Goal: Task Accomplishment & Management: Manage account settings

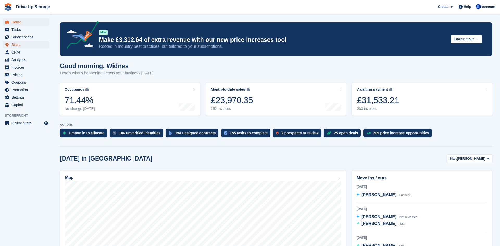
click at [13, 43] on span "Sites" at bounding box center [26, 44] width 31 height 7
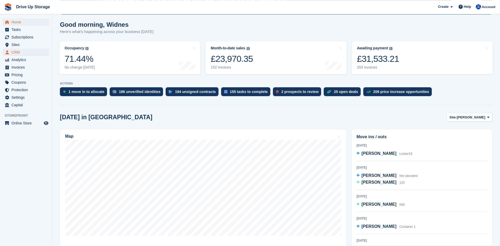
scroll to position [27, 0]
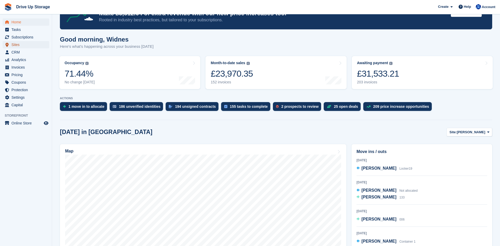
click at [16, 47] on span "Sites" at bounding box center [26, 44] width 31 height 7
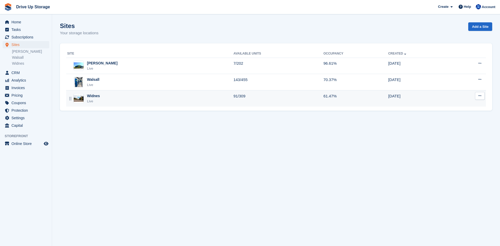
click at [94, 96] on div "Widnes" at bounding box center [93, 95] width 13 height 5
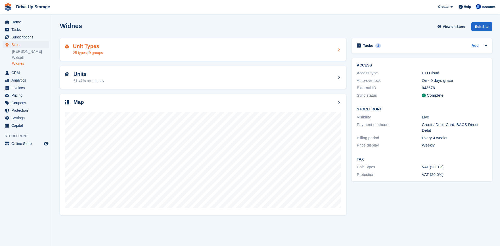
click at [111, 51] on div "Unit Types 25 types, 9 groups" at bounding box center [203, 49] width 276 height 12
click at [109, 78] on div "Units 61.47% occupancy" at bounding box center [203, 77] width 276 height 12
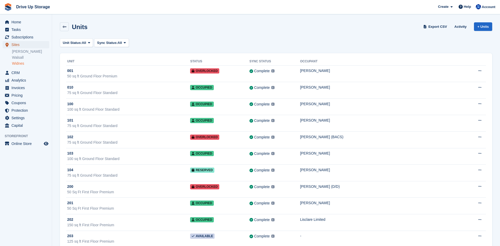
click at [21, 44] on span "Sites" at bounding box center [26, 44] width 31 height 7
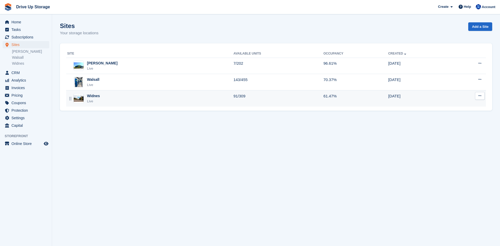
click at [91, 95] on div "Widnes" at bounding box center [93, 95] width 13 height 5
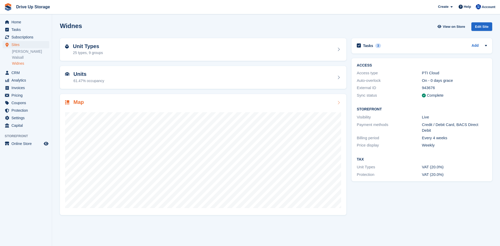
click at [339, 103] on icon at bounding box center [338, 103] width 5 height 4
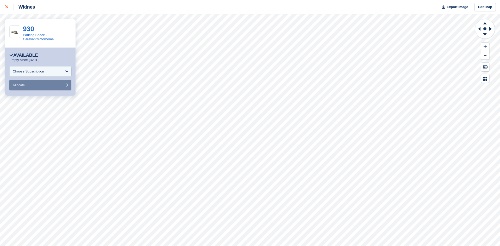
click at [7, 8] on icon at bounding box center [6, 6] width 3 height 3
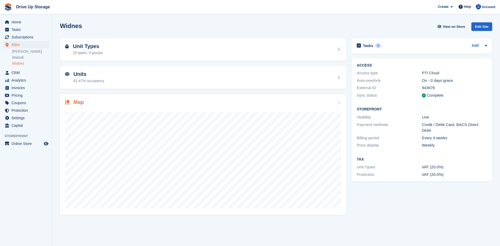
click at [338, 103] on icon at bounding box center [338, 103] width 5 height 4
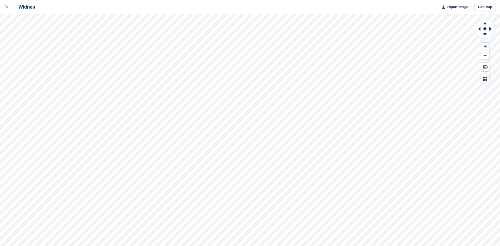
click at [7, 8] on icon at bounding box center [6, 6] width 3 height 3
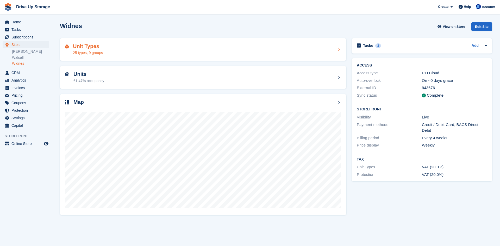
click at [100, 52] on div "25 types, 9 groups" at bounding box center [88, 52] width 30 height 5
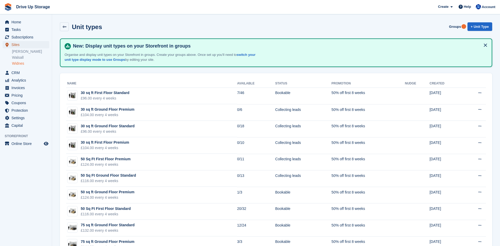
click at [14, 46] on span "Sites" at bounding box center [26, 44] width 31 height 7
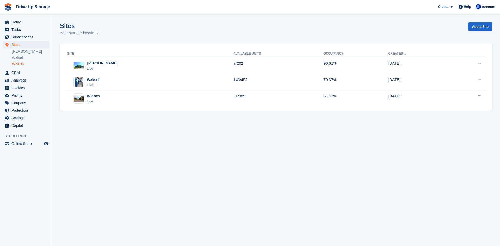
click at [18, 62] on link "Widnes" at bounding box center [30, 63] width 37 height 5
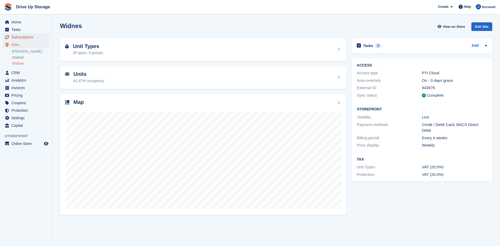
click at [23, 39] on span "Subscriptions" at bounding box center [26, 37] width 31 height 7
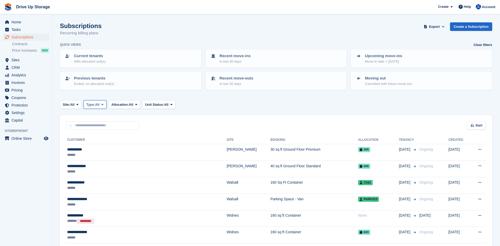
click at [104, 107] on span at bounding box center [102, 105] width 4 height 4
click at [172, 106] on icon at bounding box center [171, 104] width 2 height 3
click at [90, 125] on input "text" at bounding box center [102, 126] width 73 height 9
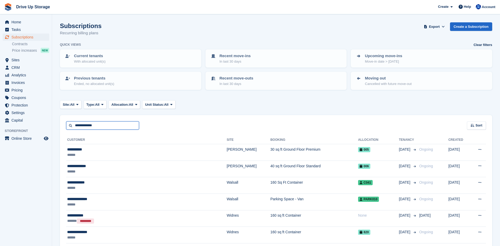
type input "**********"
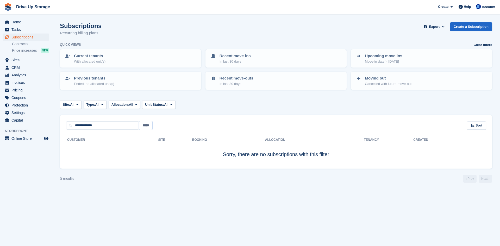
click at [145, 125] on input "*****" at bounding box center [145, 126] width 13 height 9
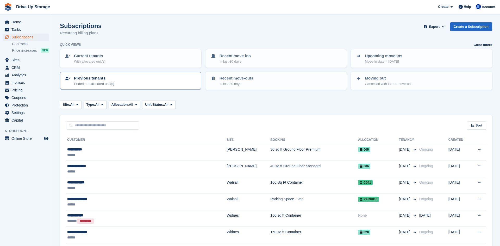
click at [87, 79] on p "Previous tenants" at bounding box center [94, 78] width 40 height 6
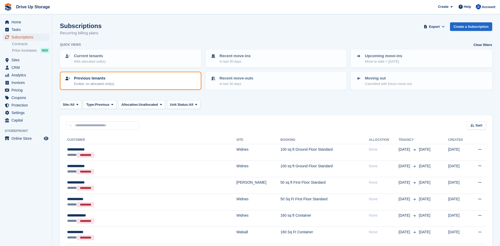
click at [20, 39] on span "Subscriptions" at bounding box center [26, 37] width 31 height 7
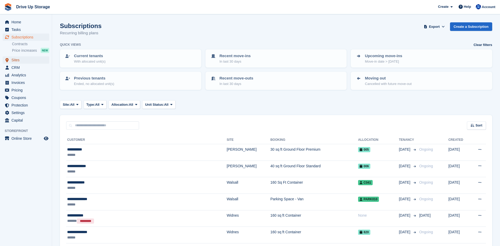
click at [23, 61] on span "Sites" at bounding box center [26, 59] width 31 height 7
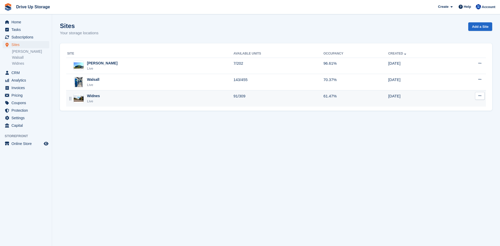
click at [98, 99] on div "Widnes" at bounding box center [93, 95] width 13 height 5
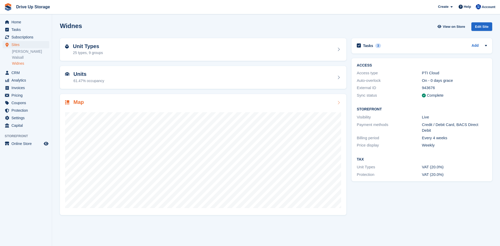
click at [340, 103] on icon at bounding box center [338, 103] width 5 height 4
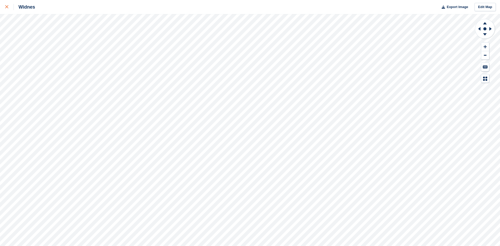
click at [7, 7] on icon at bounding box center [6, 6] width 3 height 3
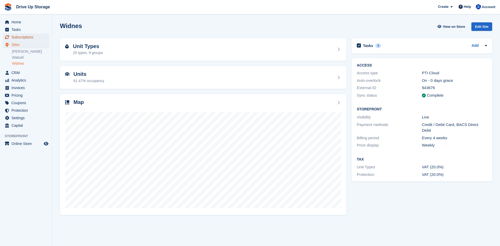
click at [20, 38] on span "Subscriptions" at bounding box center [26, 37] width 31 height 7
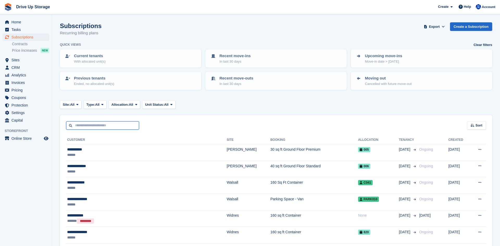
click at [111, 124] on input "text" at bounding box center [102, 126] width 73 height 9
type input "***"
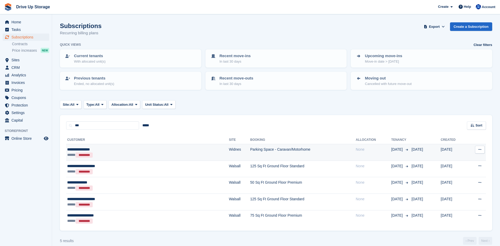
click at [112, 155] on div "***** *********" at bounding box center [113, 154] width 92 height 5
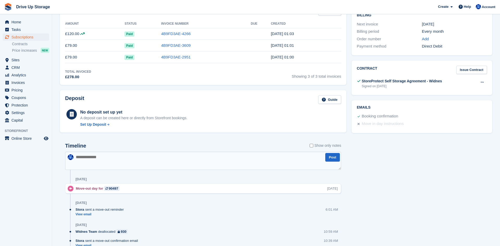
scroll to position [159, 0]
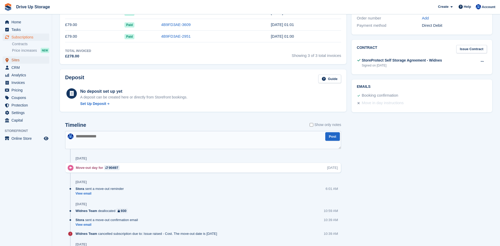
click at [21, 59] on span "Sites" at bounding box center [26, 59] width 31 height 7
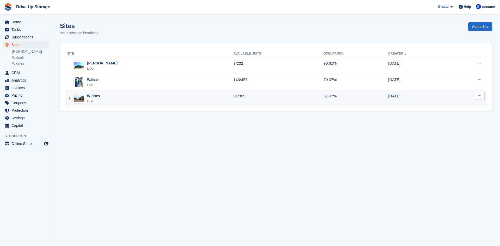
click at [156, 96] on div "Widnes Live" at bounding box center [150, 98] width 166 height 11
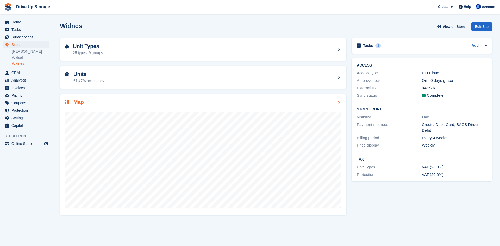
click at [337, 103] on icon at bounding box center [338, 103] width 5 height 4
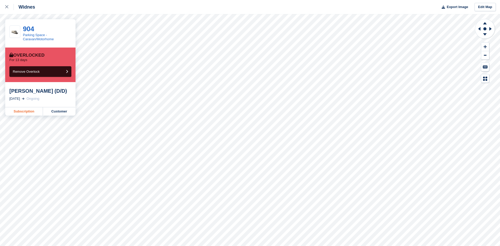
click at [20, 110] on link "Subscription" at bounding box center [24, 111] width 38 height 8
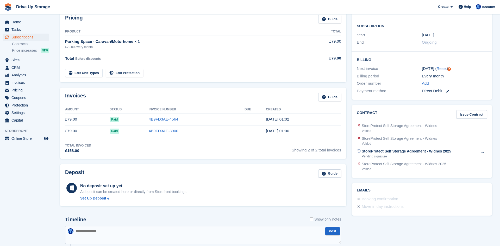
scroll to position [106, 0]
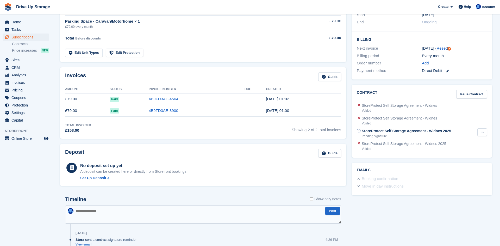
click at [481, 133] on icon at bounding box center [481, 132] width 3 height 3
click at [460, 150] on p "Send reminder" at bounding box center [461, 149] width 45 height 7
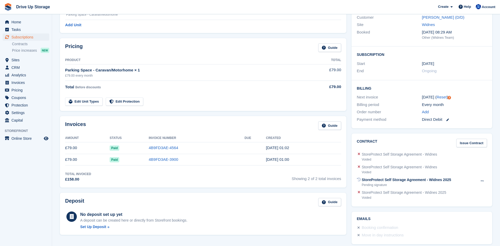
scroll to position [0, 0]
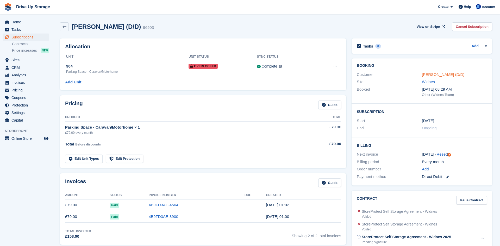
click at [431, 74] on link "[PERSON_NAME] (D/D)" at bounding box center [443, 74] width 42 height 4
click at [21, 38] on span "Subscriptions" at bounding box center [26, 37] width 31 height 7
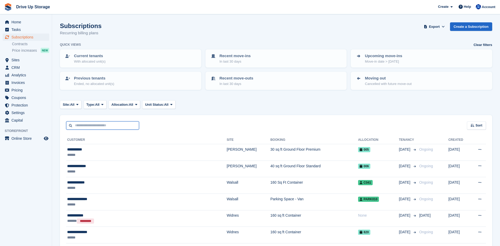
click at [81, 129] on input "text" at bounding box center [102, 126] width 73 height 9
type input "*******"
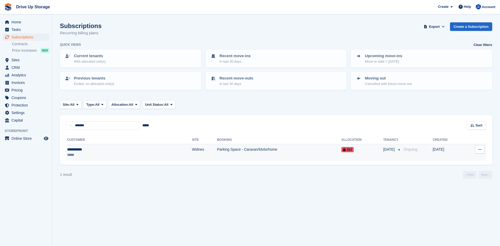
click at [103, 152] on div "**********" at bounding box center [97, 149] width 60 height 5
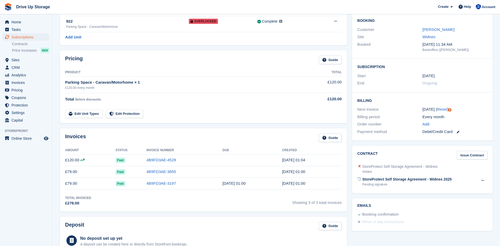
scroll to position [53, 0]
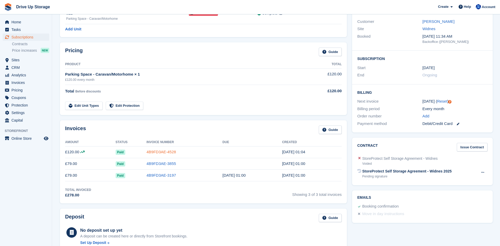
click at [160, 152] on link "4B9FD3AE-4528" at bounding box center [160, 152] width 29 height 4
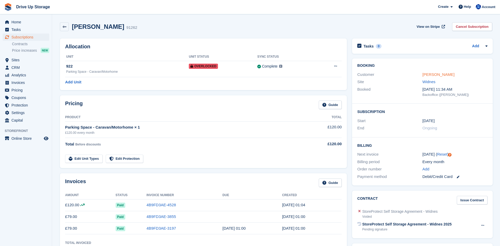
click at [431, 73] on link "Ian Raywood" at bounding box center [438, 74] width 32 height 4
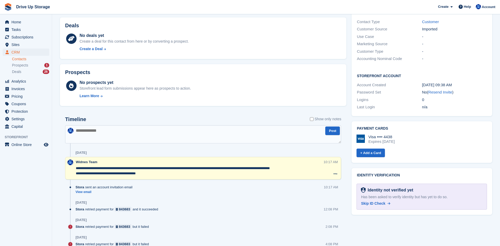
scroll to position [212, 0]
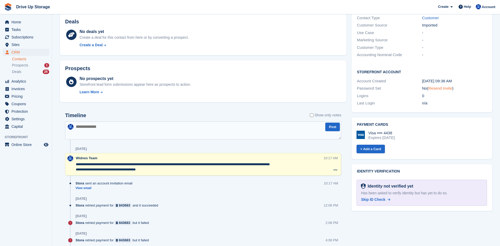
click at [440, 86] on link "Resend Invite" at bounding box center [440, 88] width 24 height 4
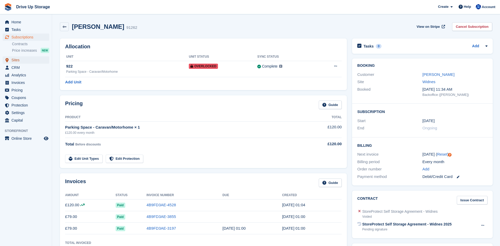
click at [22, 60] on span "Sites" at bounding box center [26, 59] width 31 height 7
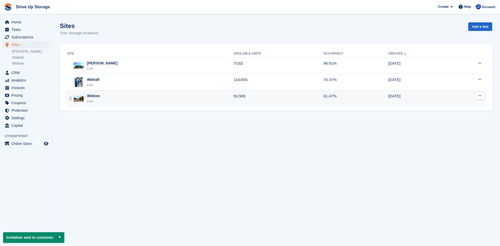
click at [169, 91] on td "Widnes Live" at bounding box center [149, 99] width 167 height 16
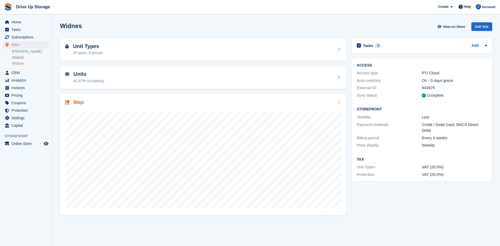
click at [322, 108] on div at bounding box center [203, 158] width 276 height 104
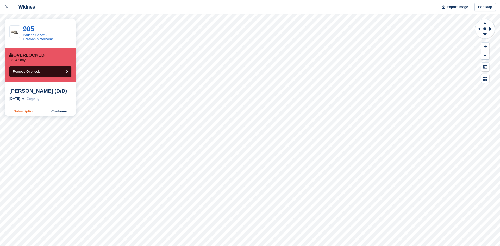
click at [20, 112] on link "Subscription" at bounding box center [24, 111] width 38 height 8
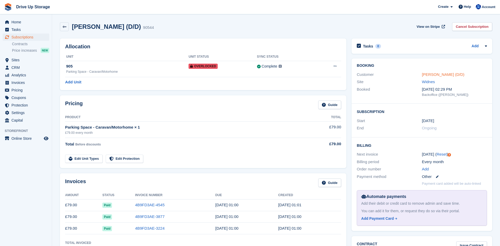
click at [437, 74] on link "Jim Cleary (D/D)" at bounding box center [443, 74] width 42 height 4
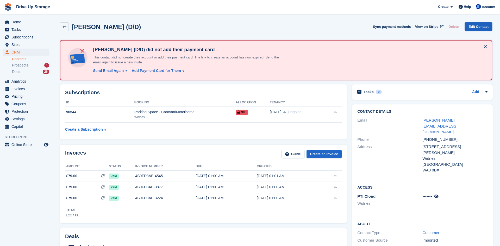
click at [476, 24] on link "Edit Contact" at bounding box center [477, 26] width 27 height 9
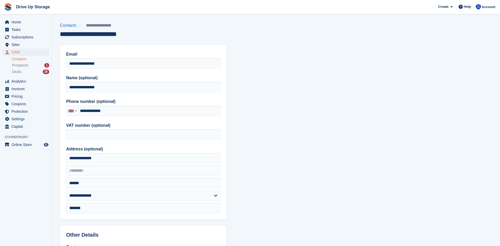
type input "**********"
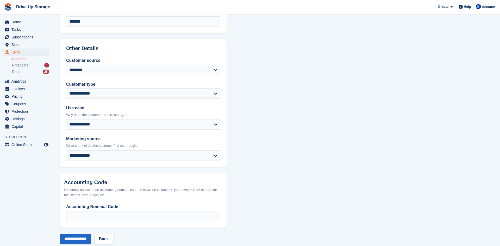
scroll to position [197, 0]
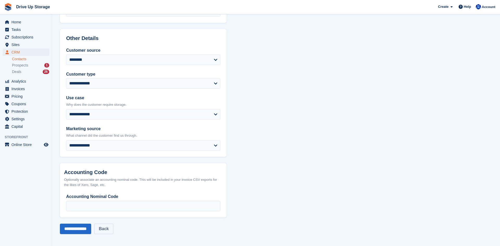
click at [107, 231] on link "Back" at bounding box center [103, 229] width 19 height 10
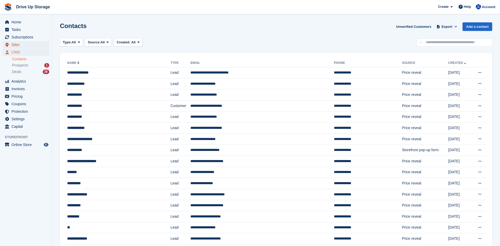
click at [16, 45] on span "Sites" at bounding box center [26, 44] width 31 height 7
